Goal: Task Accomplishment & Management: Complete application form

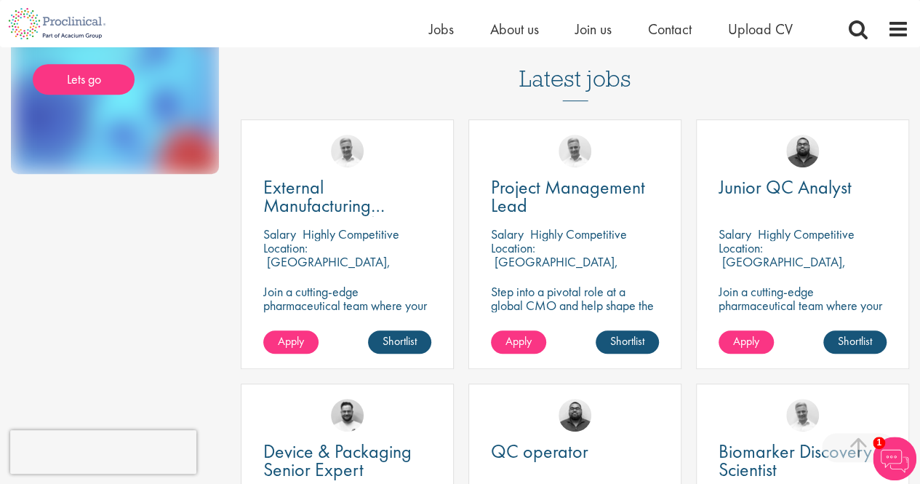
scroll to position [342, 0]
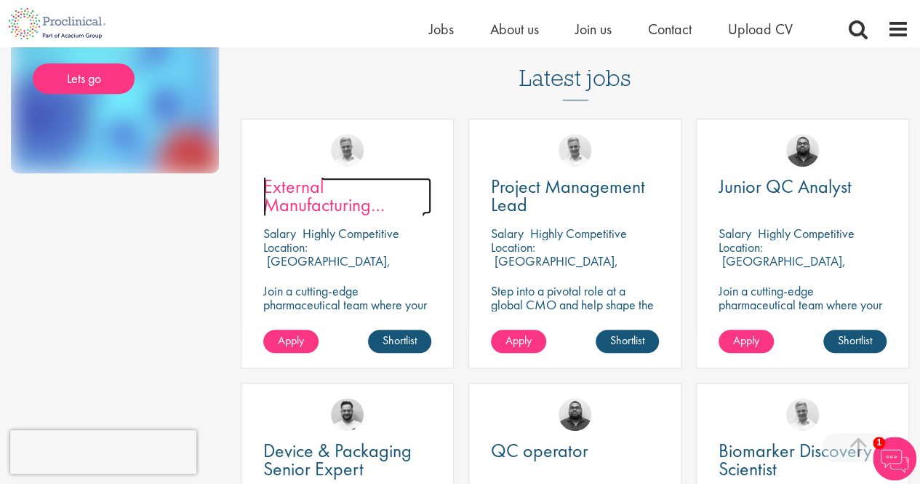
click at [324, 206] on span "External Manufacturing Logistics Coordination Support" at bounding box center [343, 213] width 161 height 79
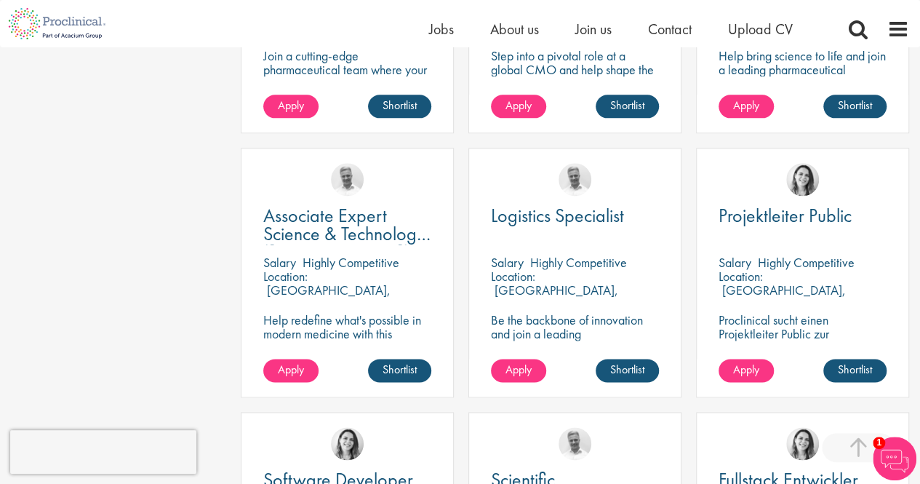
scroll to position [841, 0]
click at [553, 218] on span "Logistics Specialist" at bounding box center [557, 215] width 133 height 25
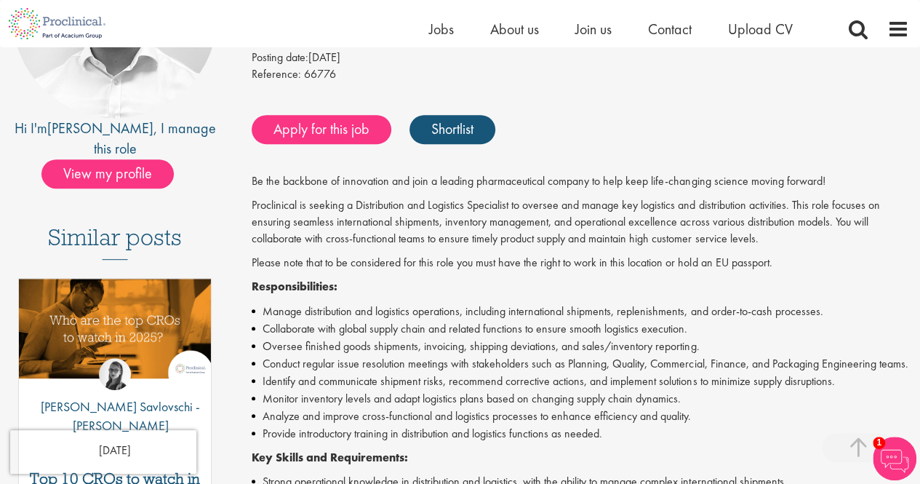
scroll to position [249, 0]
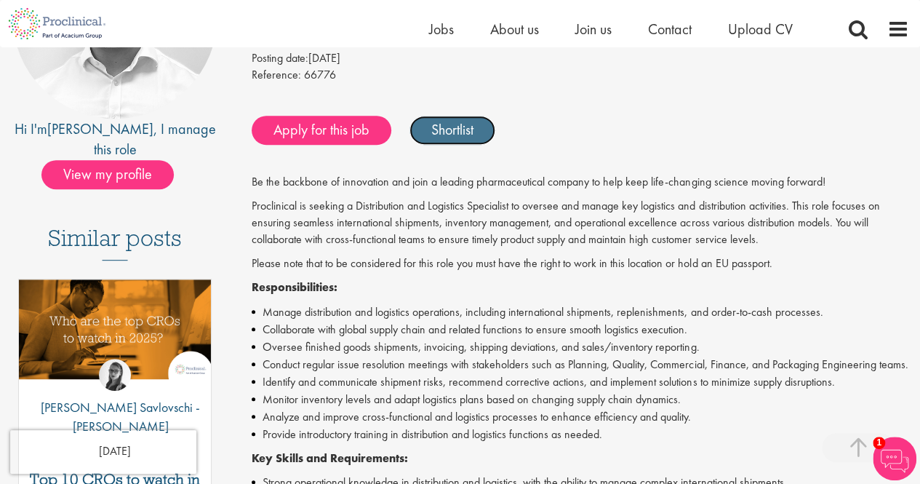
click at [463, 135] on link "Shortlist" at bounding box center [452, 130] width 86 height 29
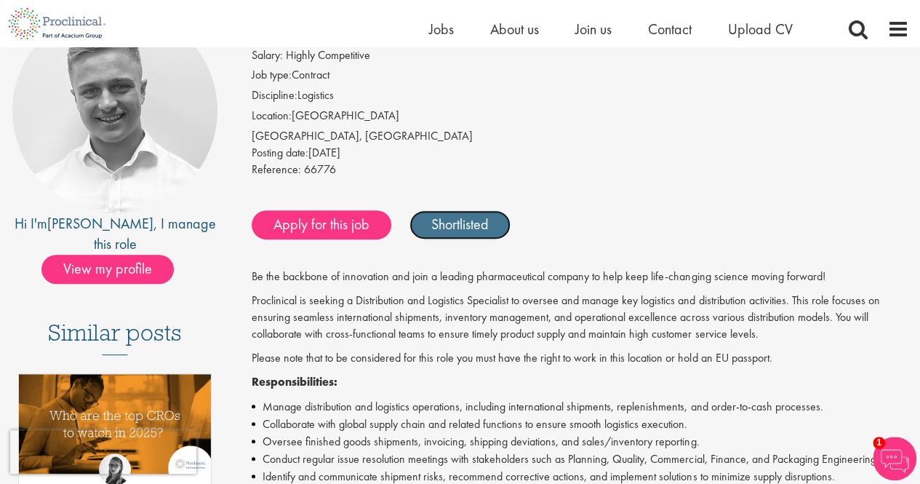
scroll to position [158, 0]
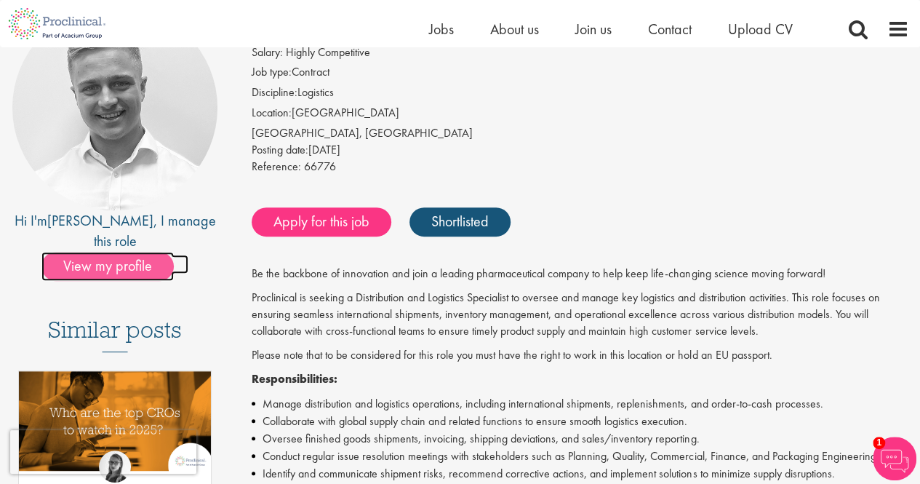
click at [145, 252] on span "View my profile" at bounding box center [107, 266] width 132 height 29
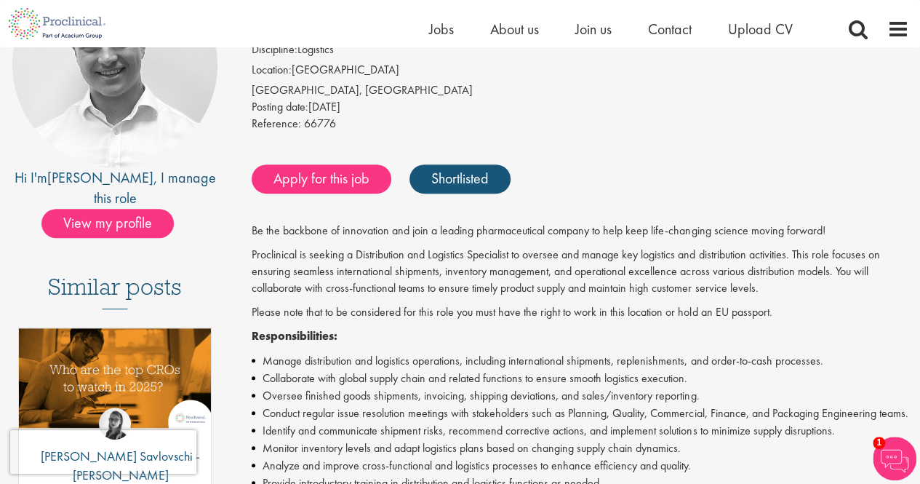
scroll to position [201, 0]
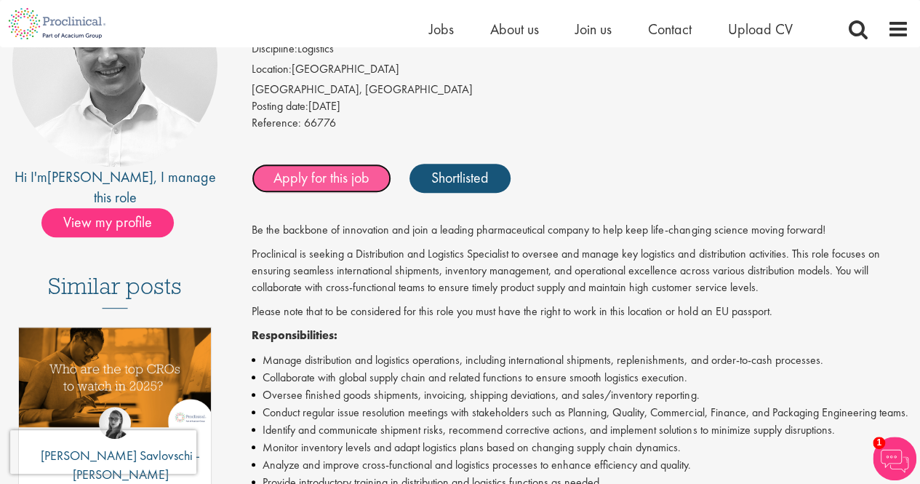
click at [351, 180] on link "Apply for this job" at bounding box center [322, 178] width 140 height 29
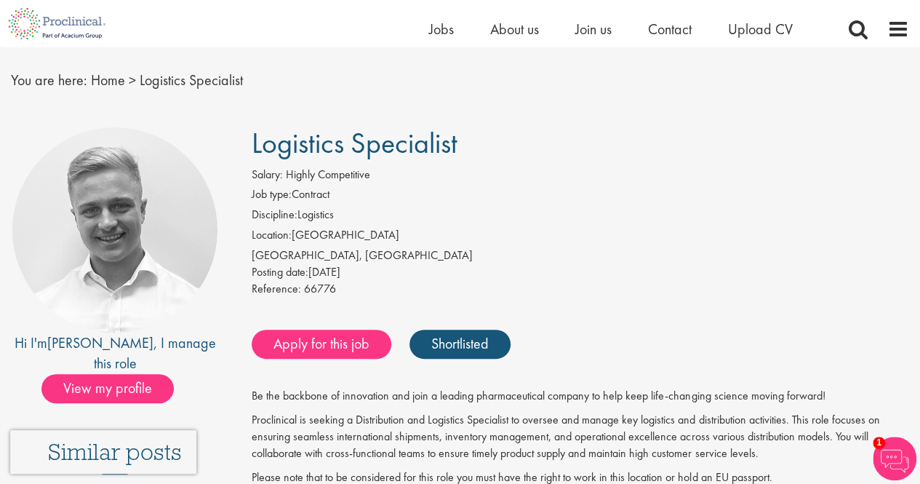
scroll to position [35, 0]
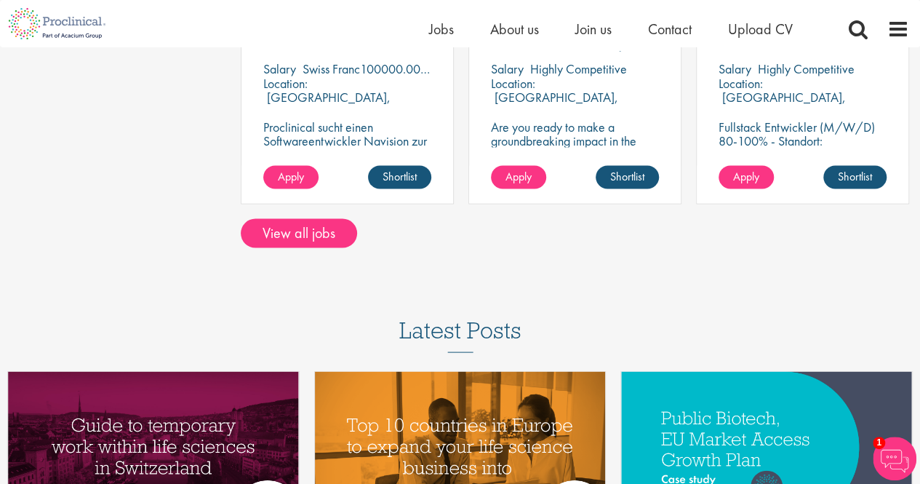
scroll to position [1300, 0]
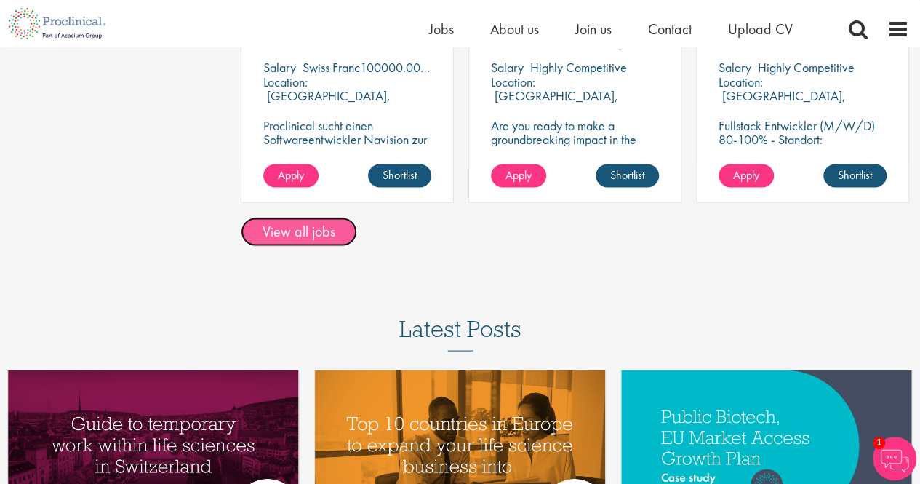
click at [289, 225] on link "View all jobs" at bounding box center [299, 231] width 116 height 29
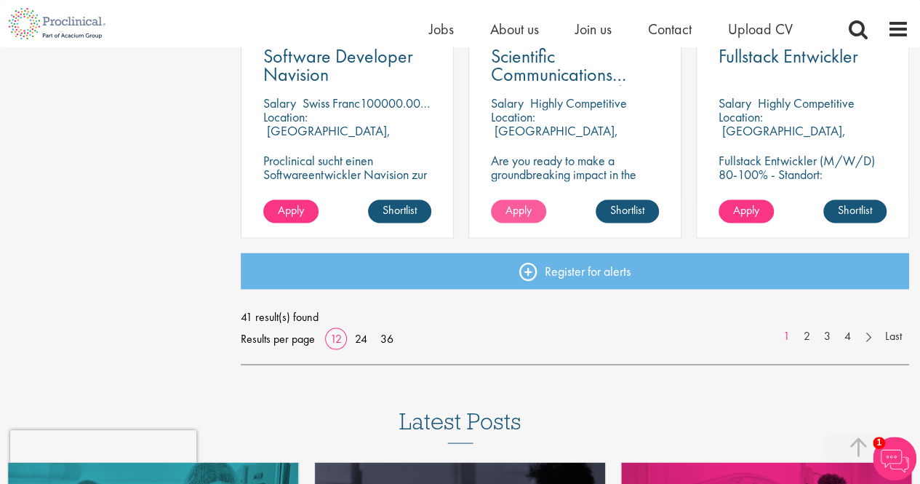
scroll to position [1132, 0]
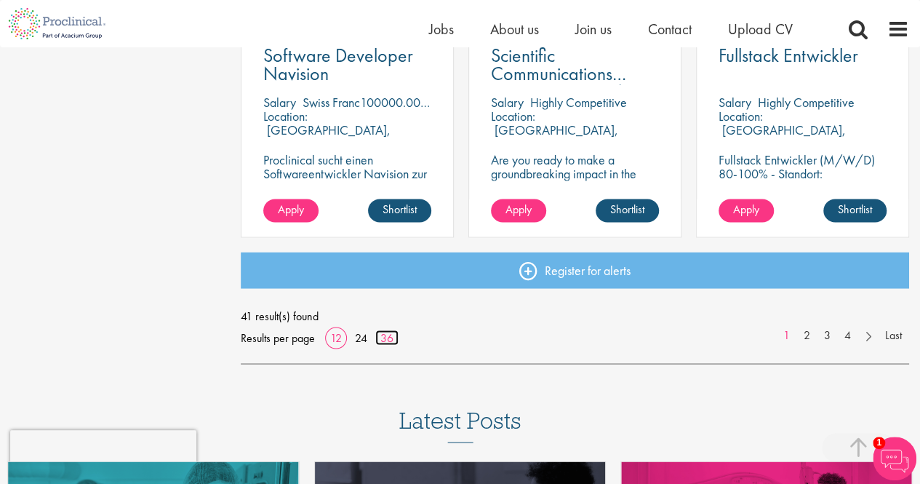
click at [385, 338] on link "36" at bounding box center [386, 336] width 23 height 15
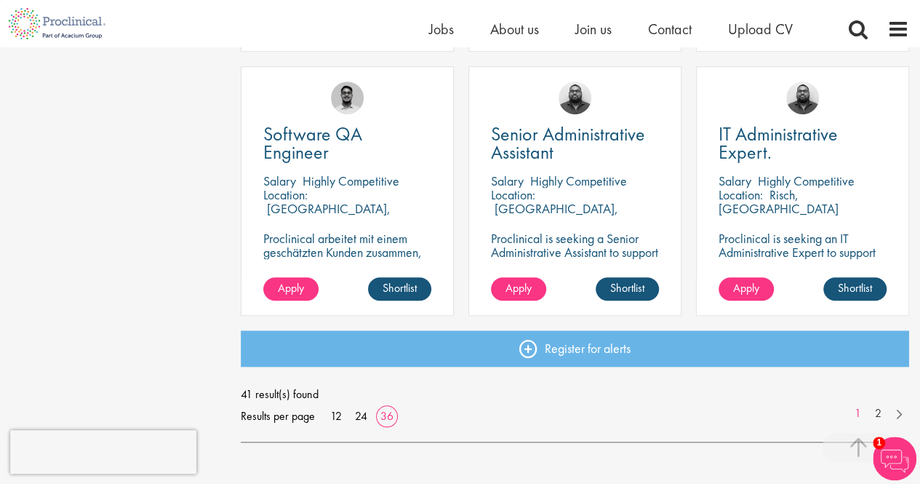
scroll to position [3166, 0]
click at [881, 412] on link "2" at bounding box center [878, 412] width 21 height 17
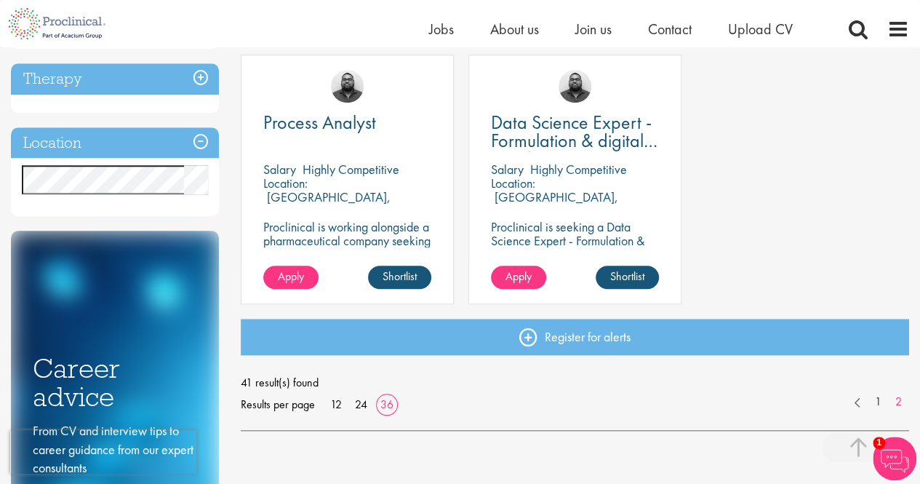
scroll to position [583, 0]
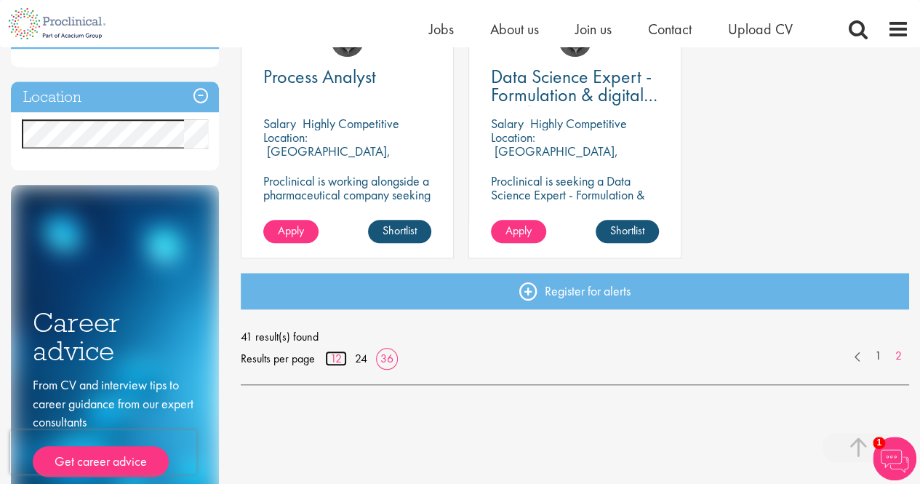
click at [335, 361] on link "12" at bounding box center [336, 358] width 22 height 15
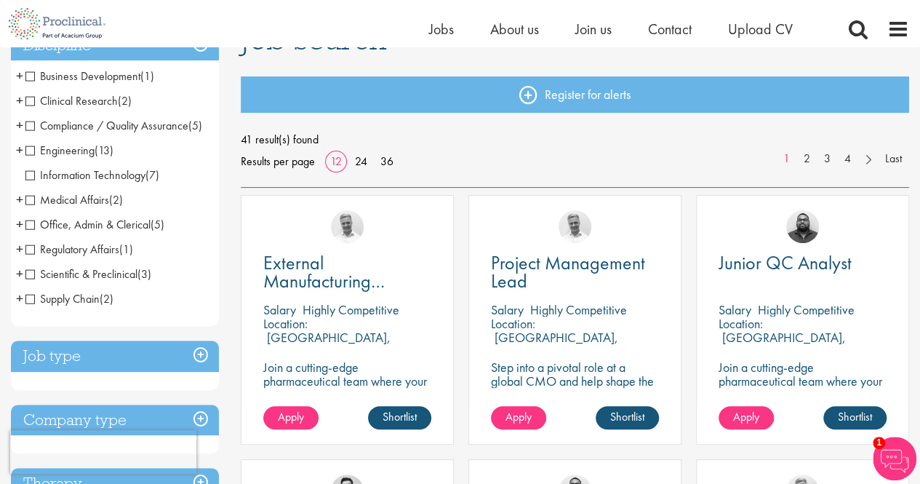
scroll to position [124, 0]
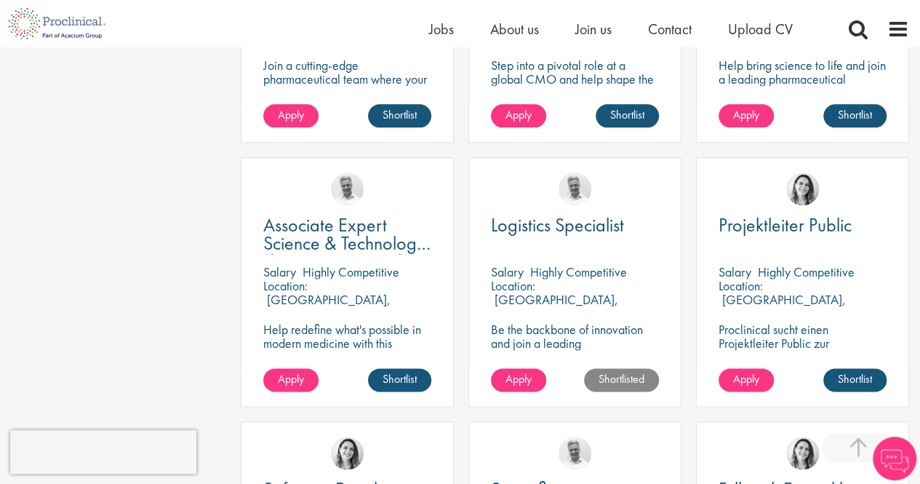
scroll to position [832, 0]
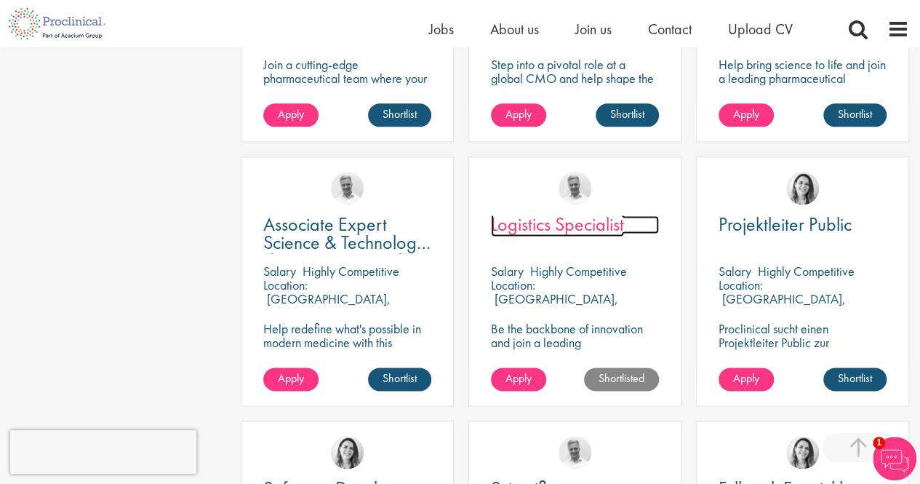
click at [523, 217] on span "Logistics Specialist" at bounding box center [557, 224] width 133 height 25
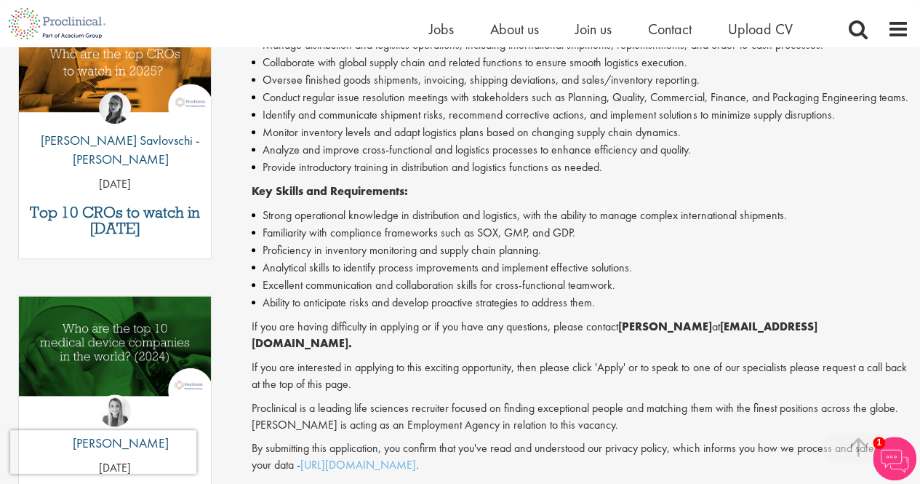
scroll to position [517, 0]
